Goal: Task Accomplishment & Management: Use online tool/utility

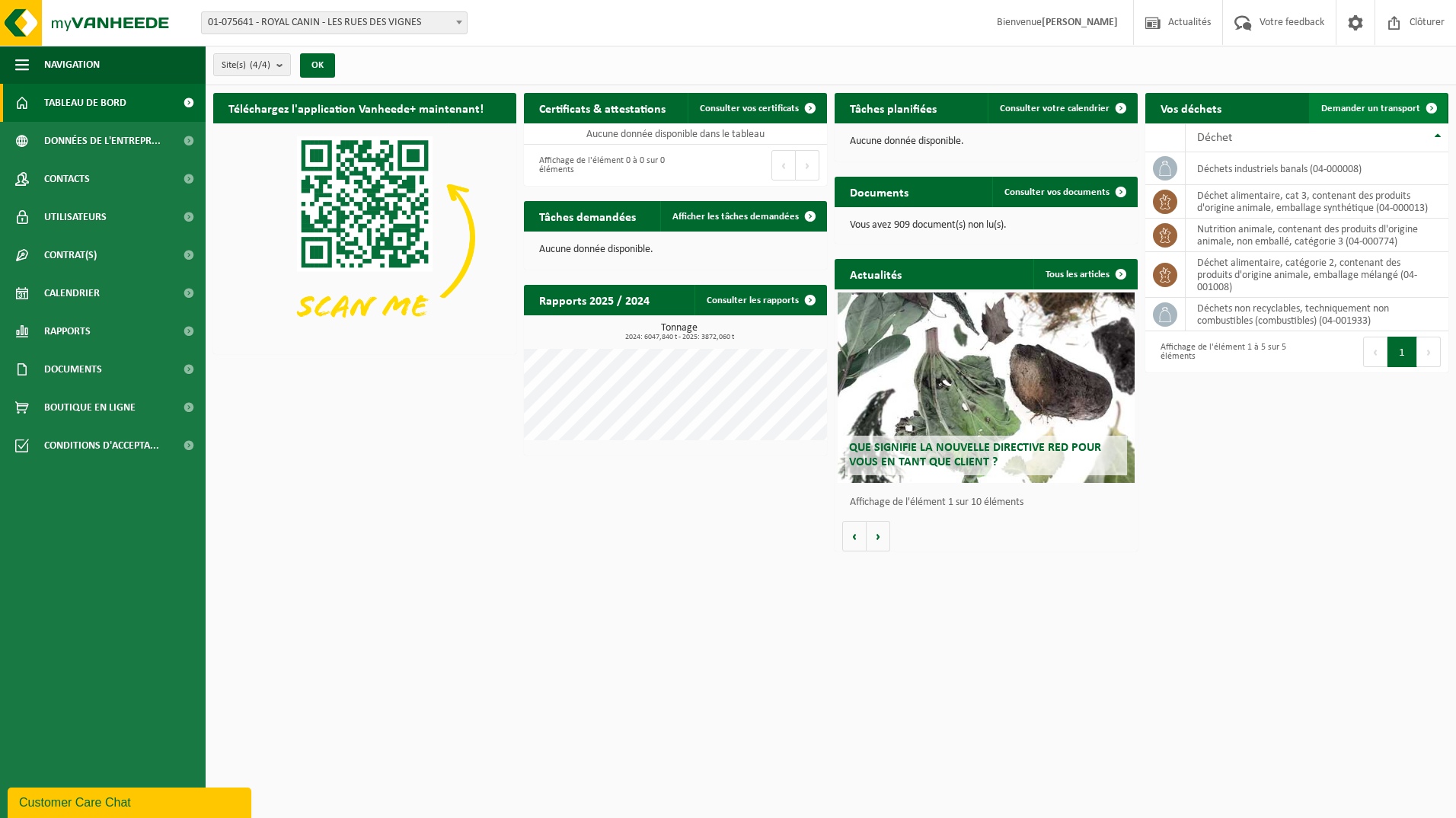
click at [1370, 104] on span "Demander un transport" at bounding box center [1371, 109] width 99 height 10
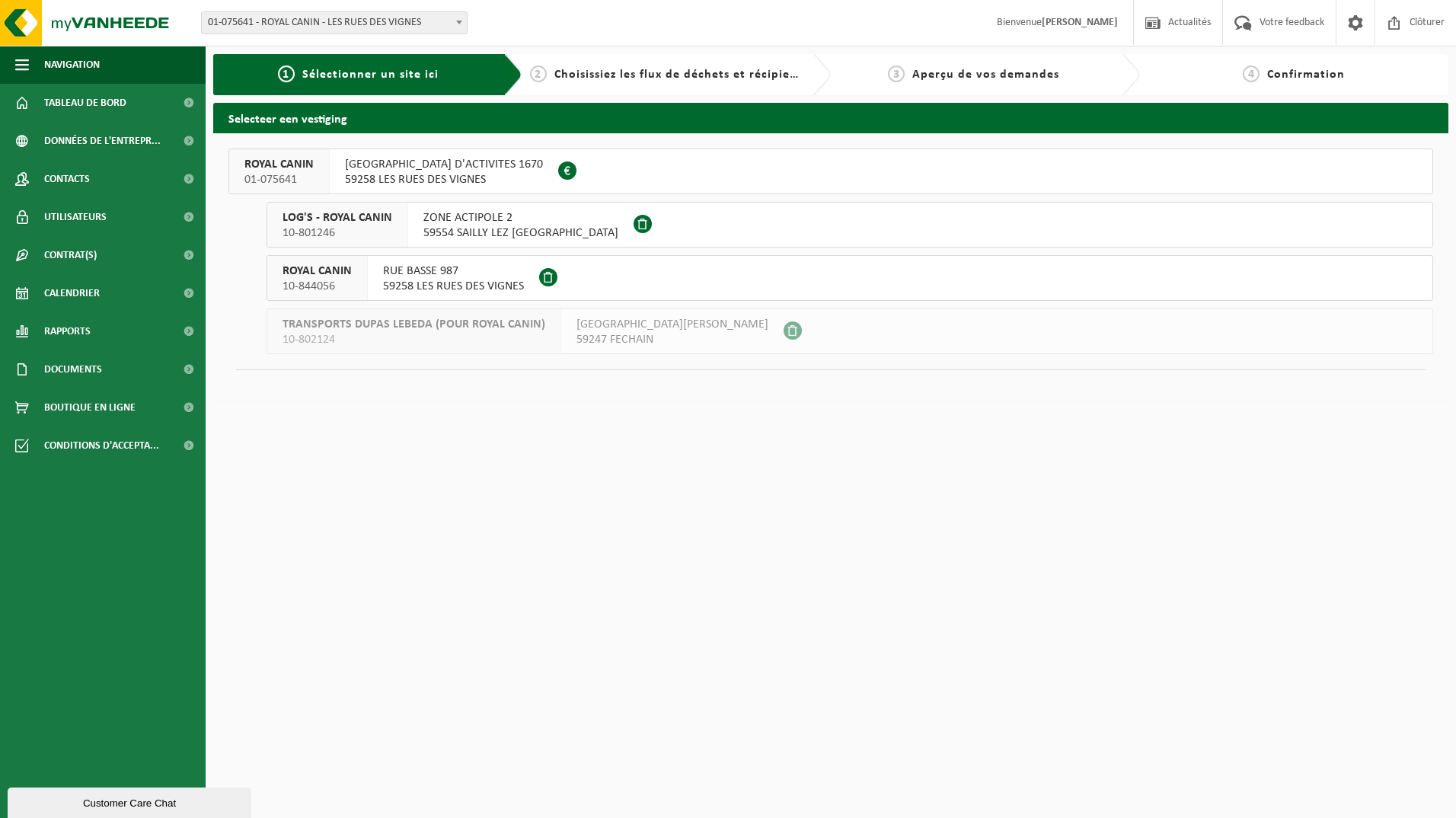
click at [410, 172] on span "59258 LES RUES DES VIGNES" at bounding box center [444, 180] width 198 height 16
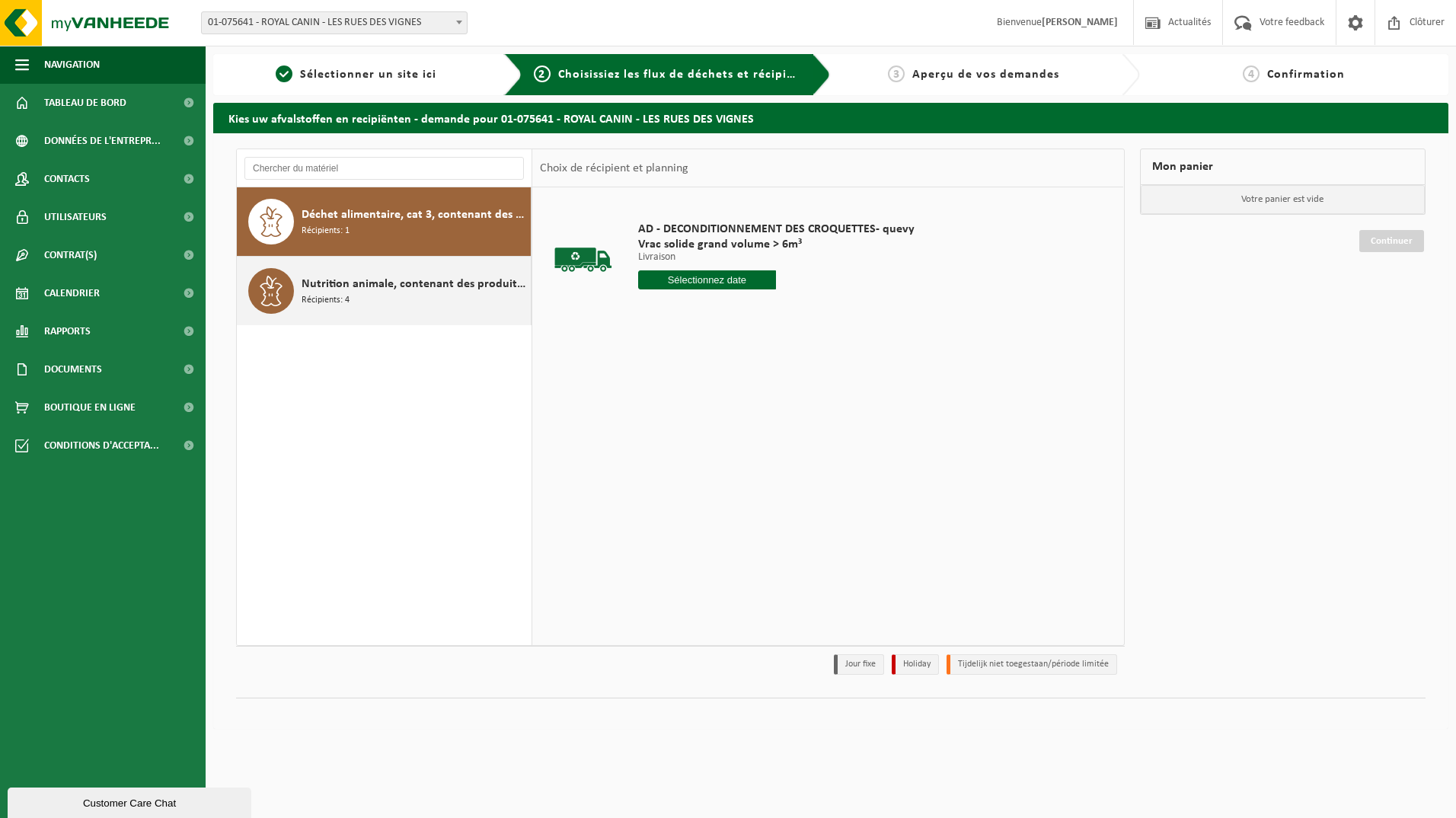
click at [373, 294] on div "Nutrition animale, contenant des produits dl'origine animale, non emballé, caté…" at bounding box center [414, 290] width 225 height 46
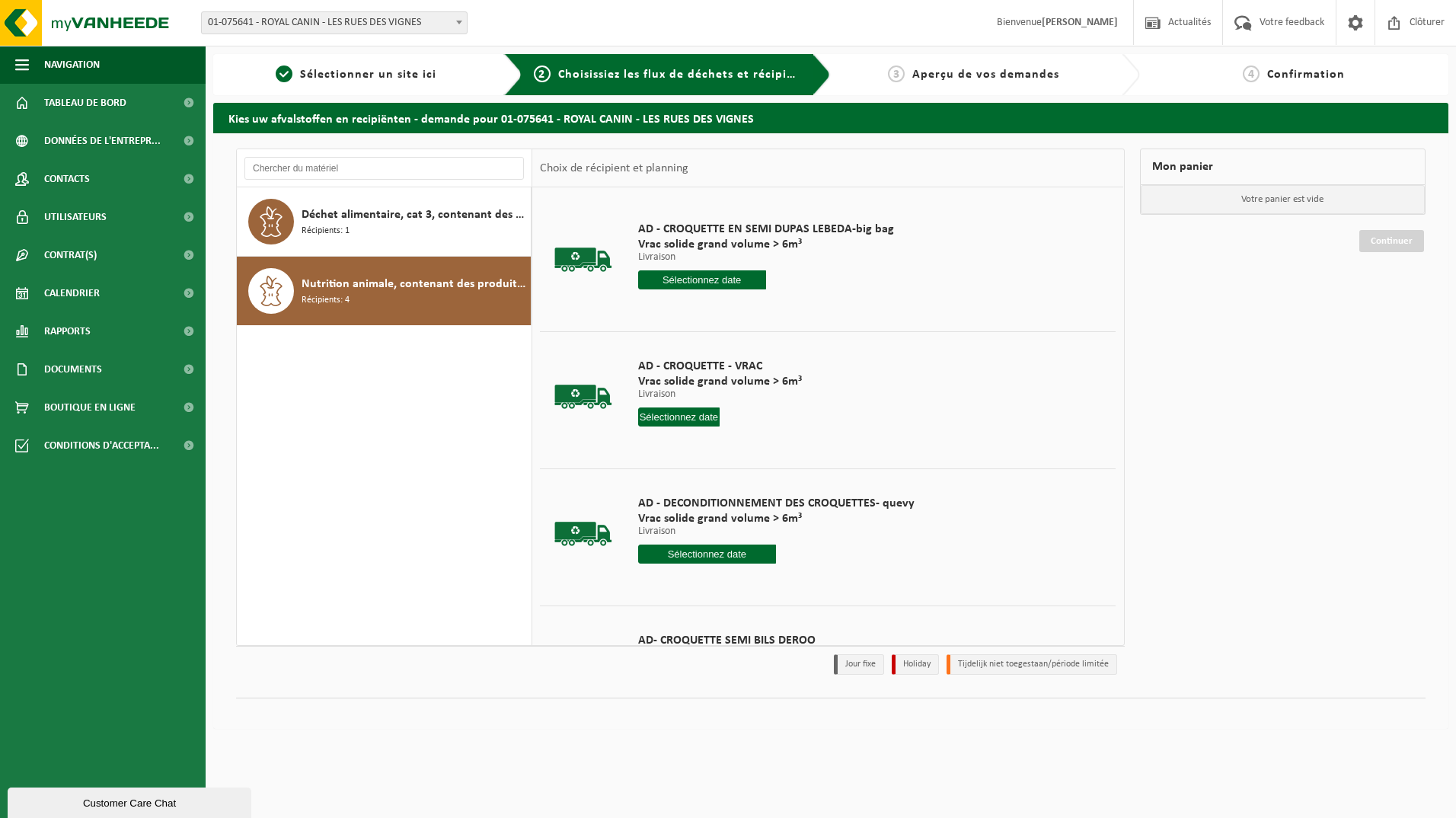
click at [664, 414] on input "text" at bounding box center [679, 417] width 83 height 19
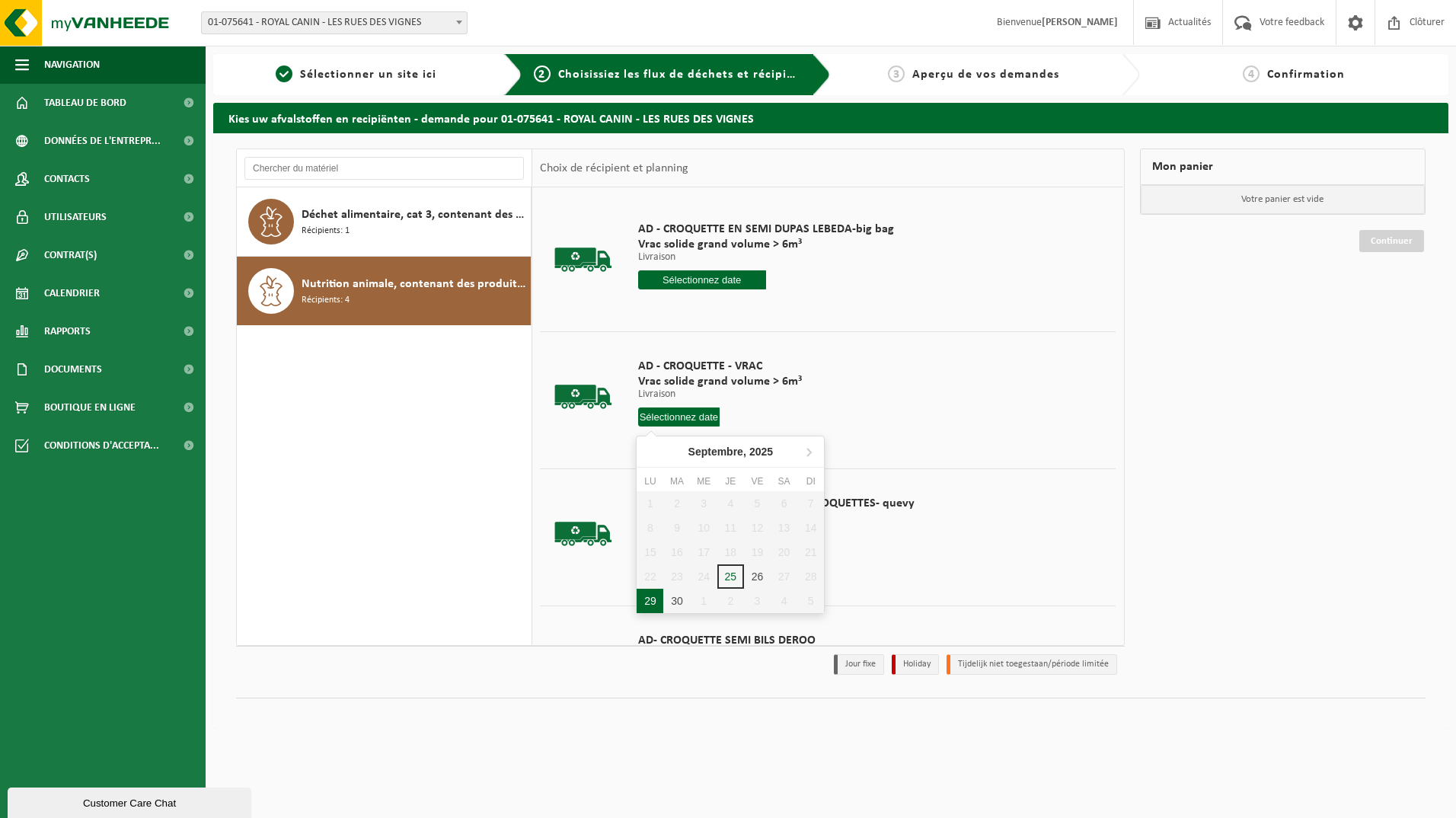
click at [651, 596] on div "29" at bounding box center [649, 600] width 26 height 24
type input "à partir de 2025-09-29"
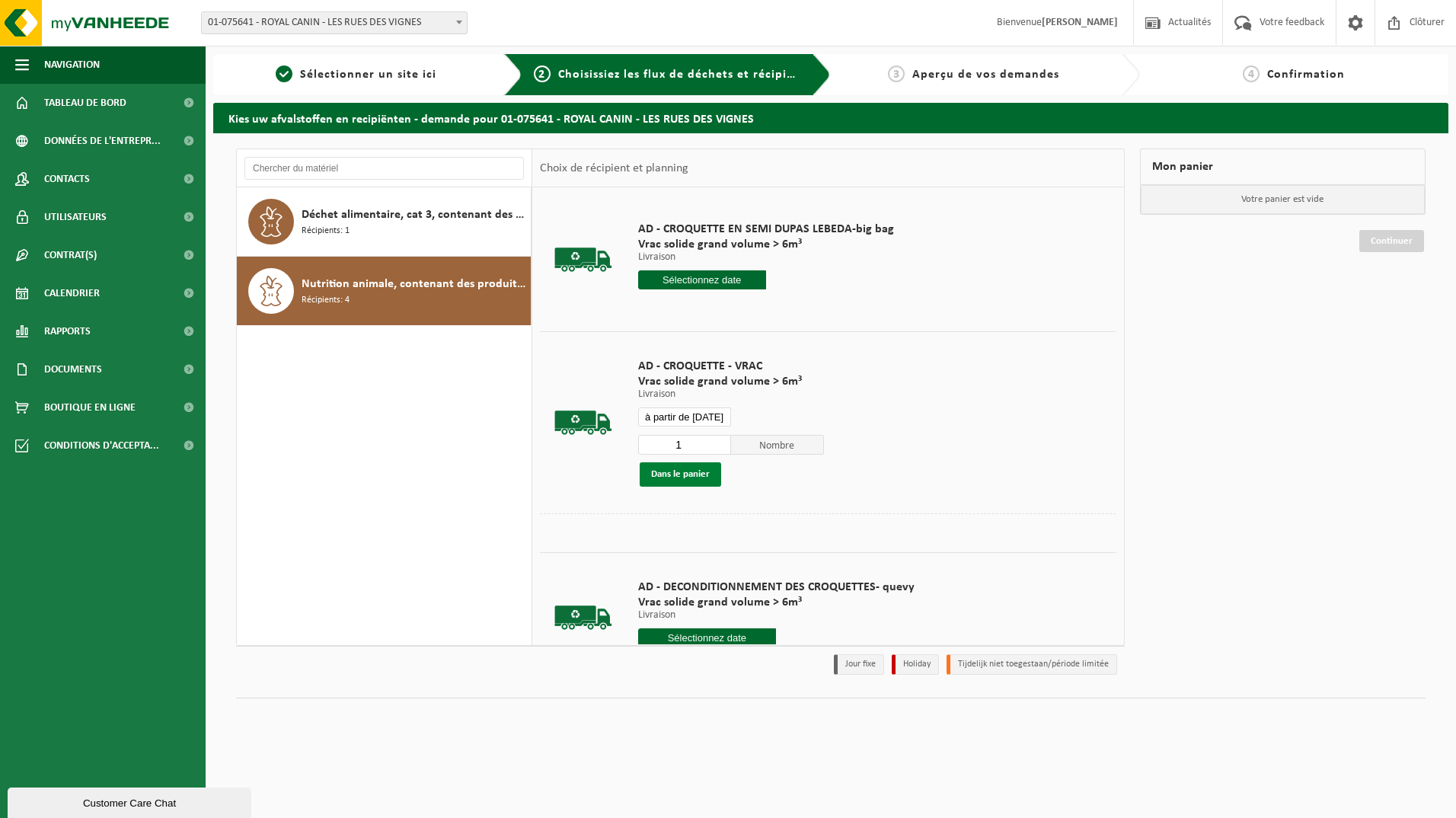
click at [686, 468] on button "Dans le panier" at bounding box center [680, 474] width 82 height 24
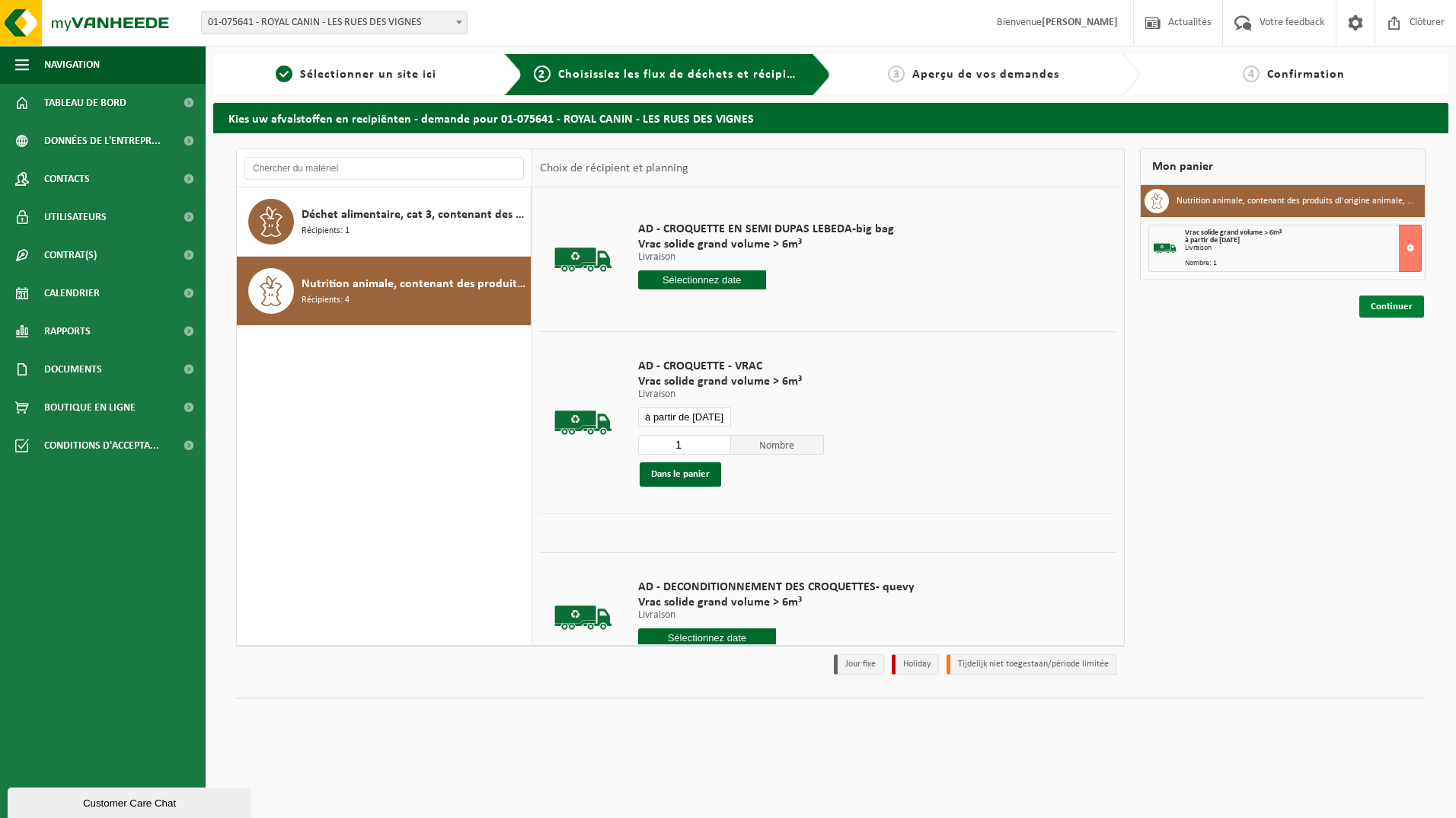
click at [1390, 301] on link "Continuer" at bounding box center [1391, 306] width 65 height 22
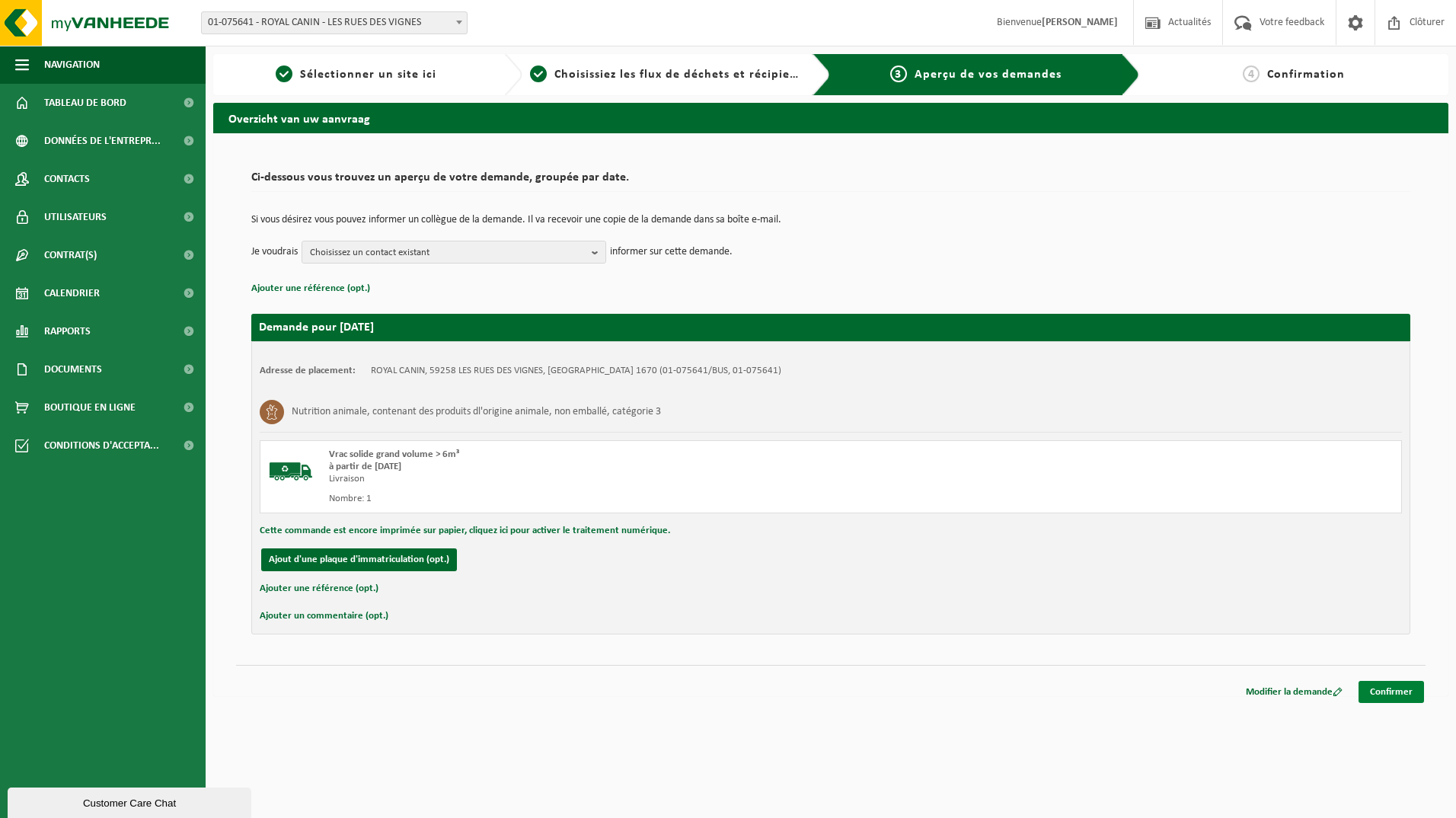
click at [1394, 694] on link "Confirmer" at bounding box center [1390, 692] width 65 height 22
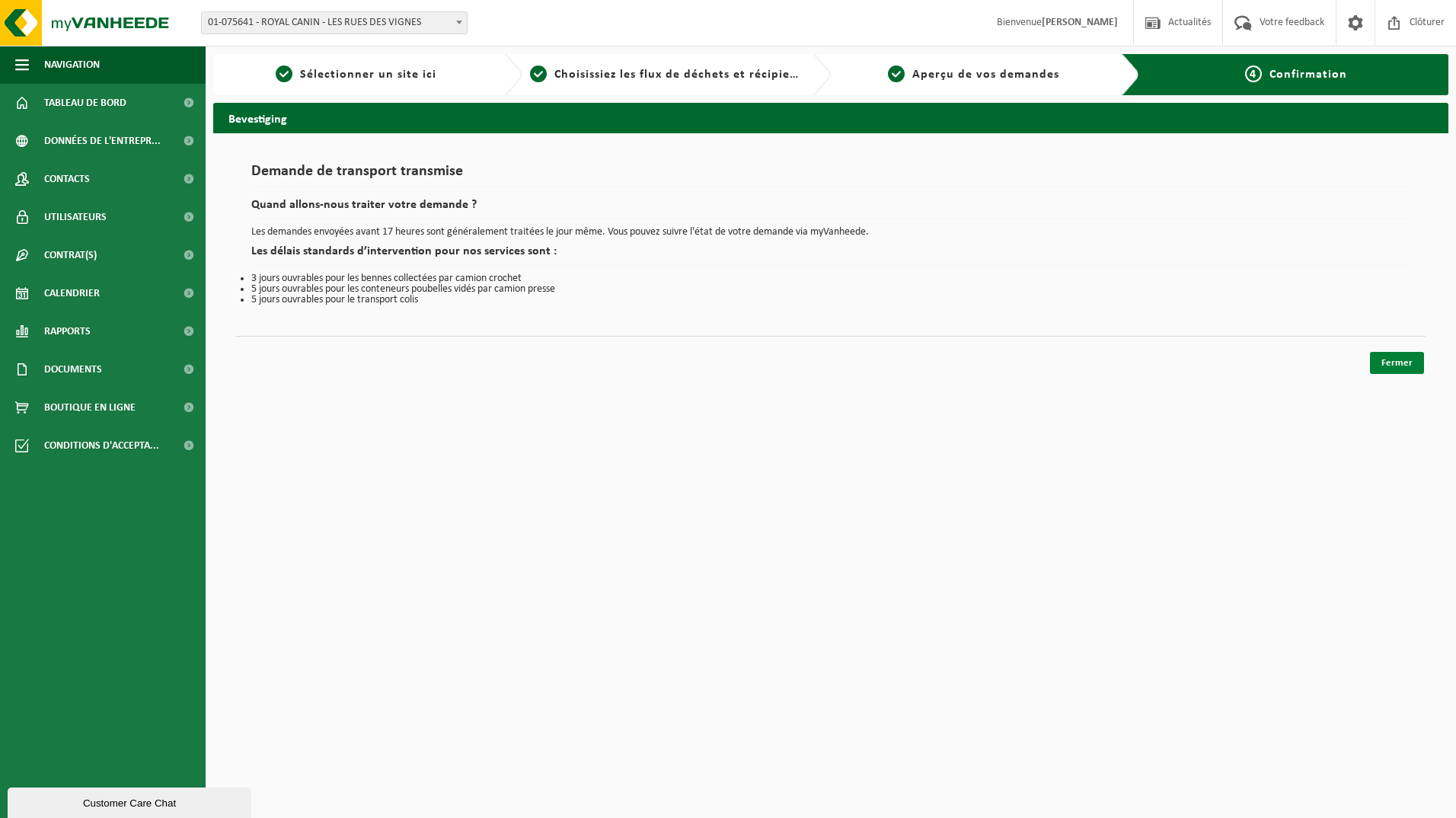
click at [1386, 354] on link "Fermer" at bounding box center [1397, 362] width 54 height 22
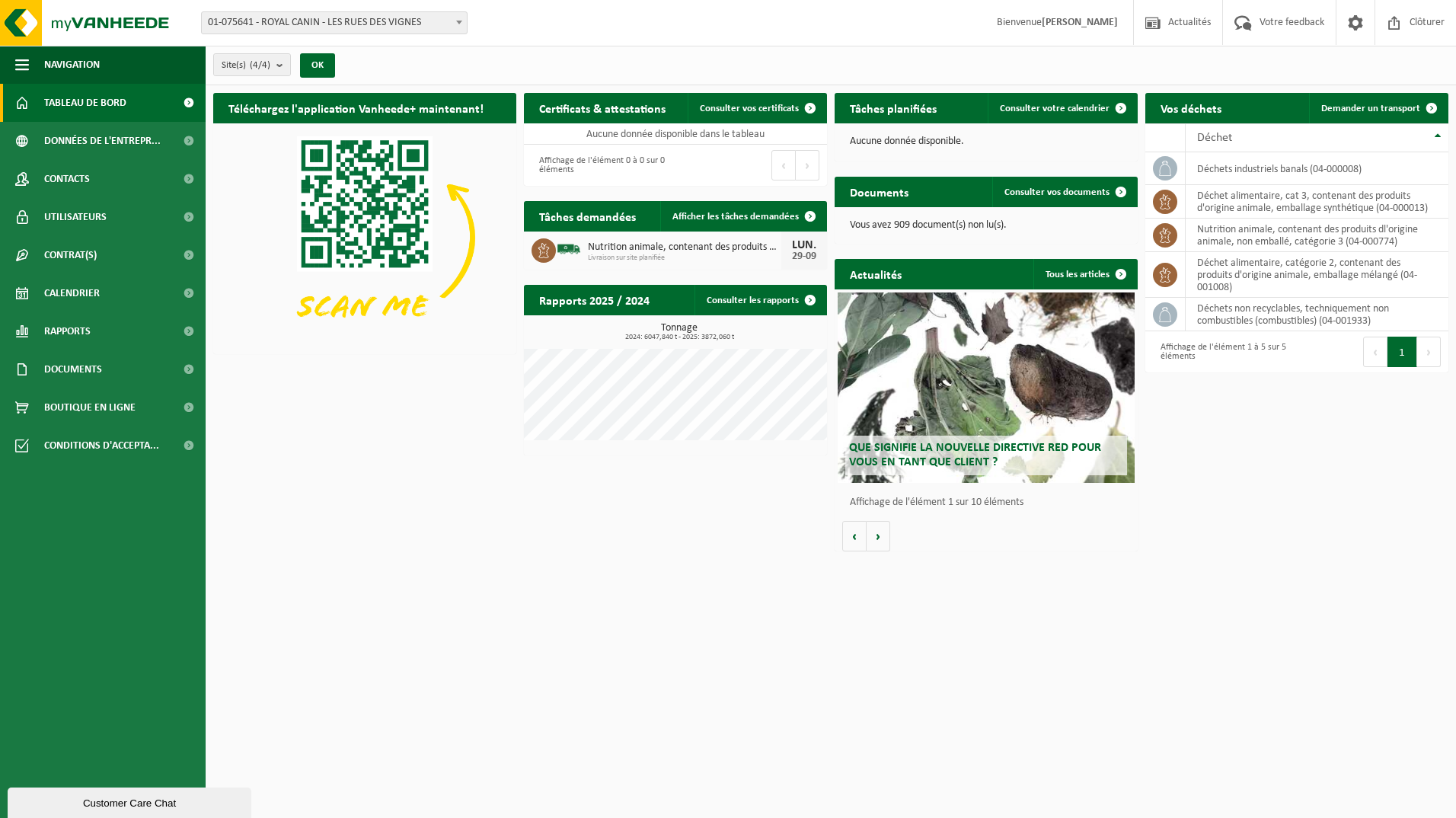
click at [693, 611] on html "Site: 01-075641 - ROYAL CANIN - LES RUES DES VIGNES 10-801246 - LOG'S - [GEOGRA…" at bounding box center [728, 409] width 1456 height 818
